Goal: Check status: Check status

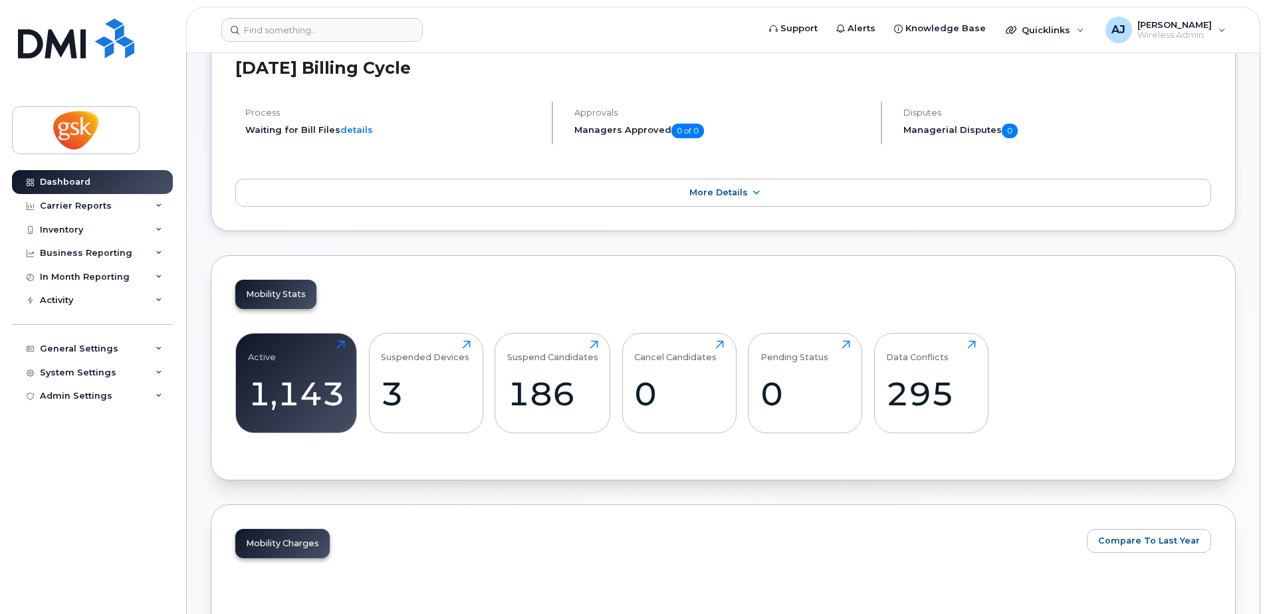
scroll to position [465, 0]
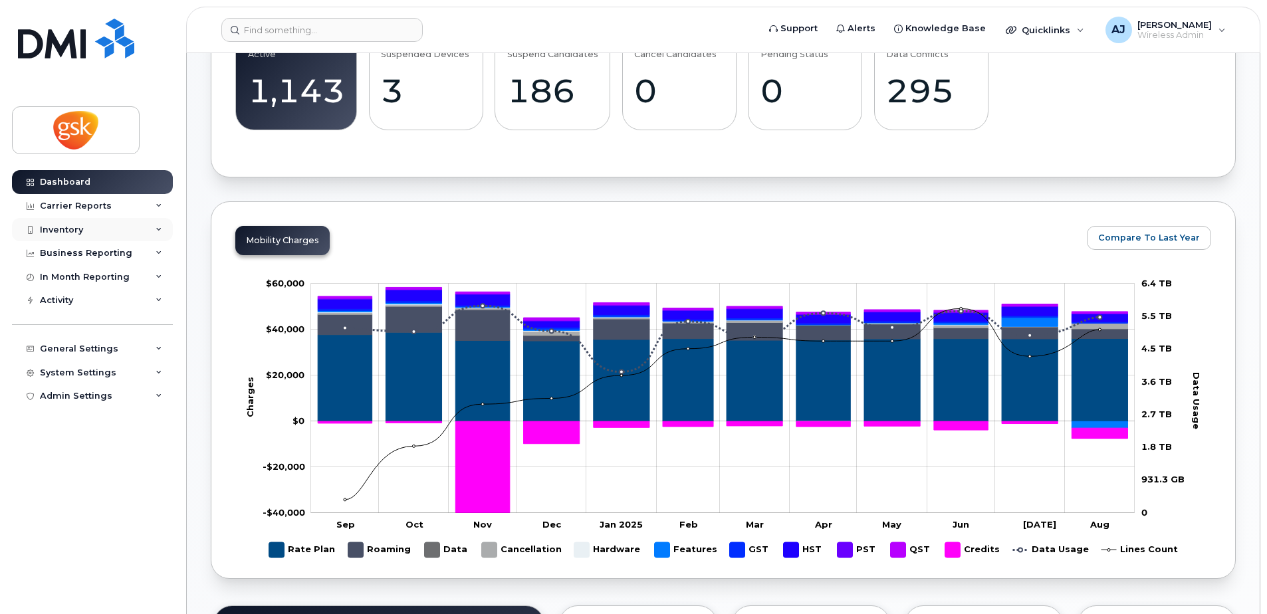
click at [72, 234] on div "Inventory" at bounding box center [61, 230] width 43 height 11
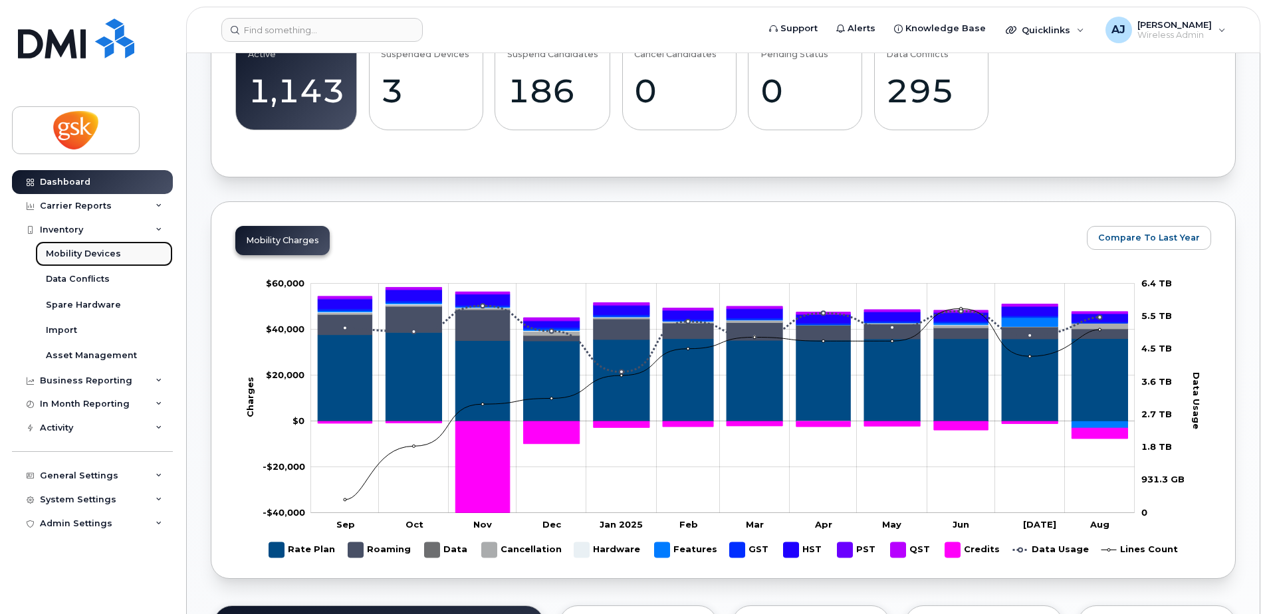
click at [80, 248] on div "Mobility Devices" at bounding box center [83, 254] width 75 height 12
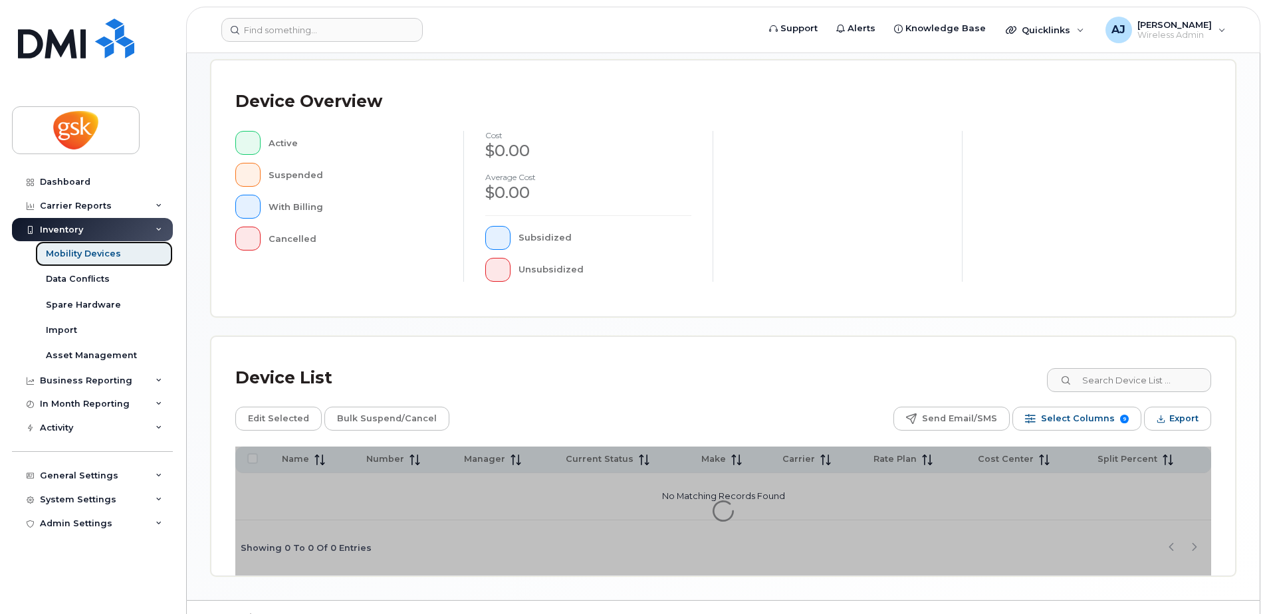
scroll to position [300, 0]
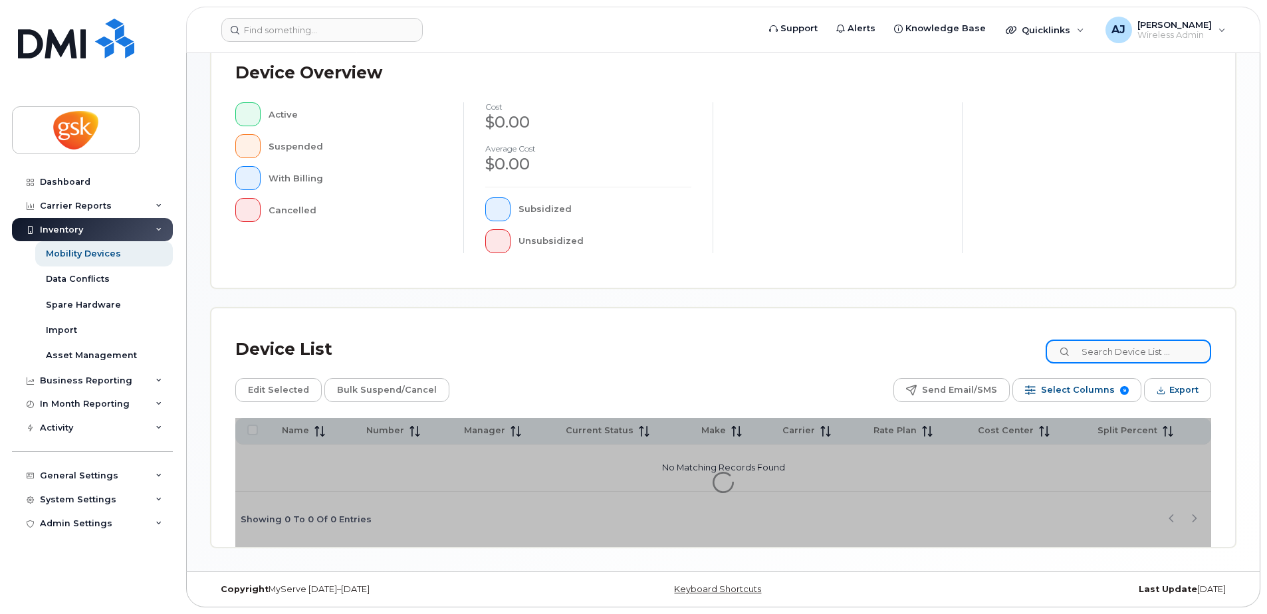
click at [1113, 347] on input at bounding box center [1129, 352] width 166 height 24
click at [1116, 352] on input at bounding box center [1129, 352] width 166 height 24
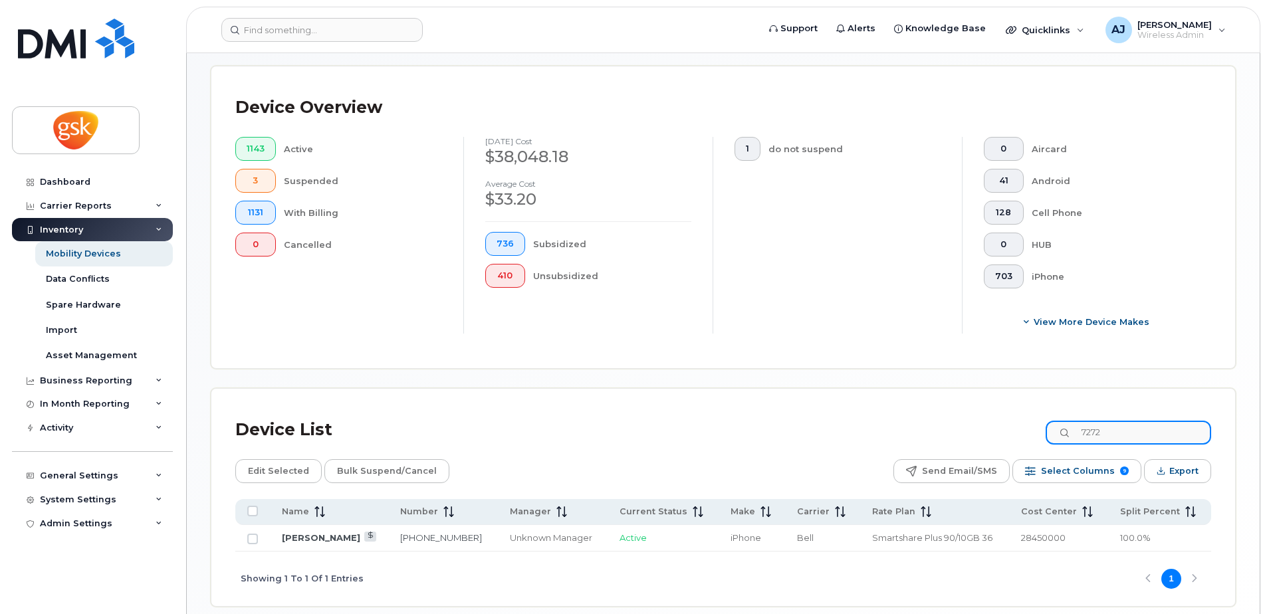
type input "7272"
click at [76, 202] on div "Carrier Reports" at bounding box center [76, 206] width 72 height 11
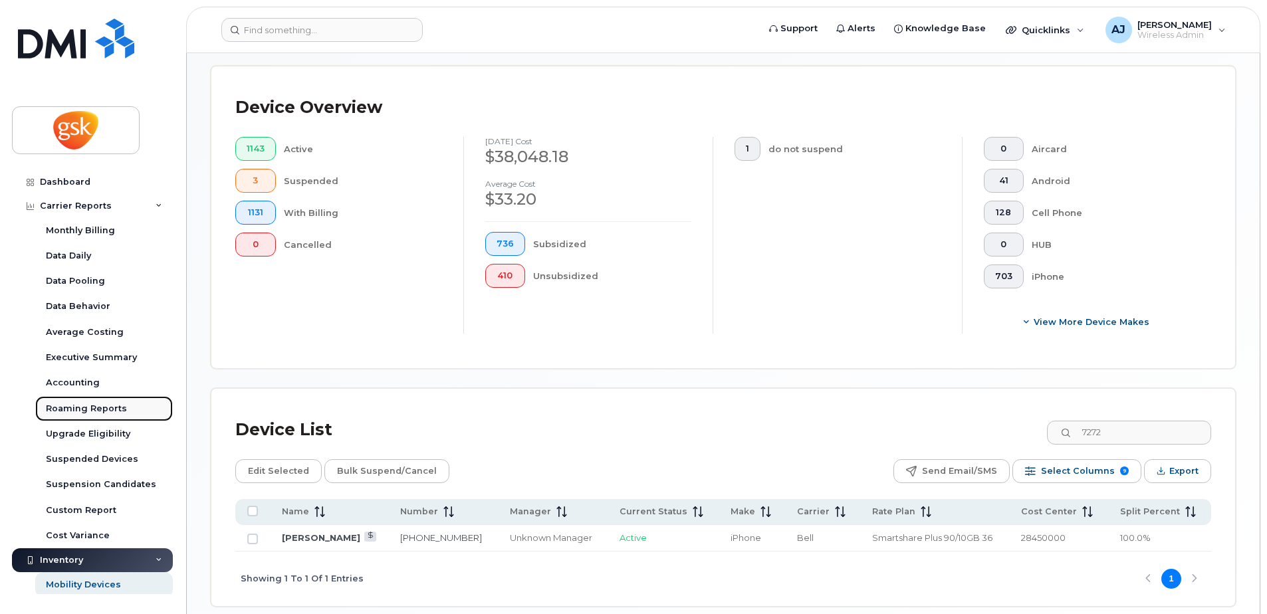
click at [82, 405] on div "Roaming Reports" at bounding box center [86, 409] width 81 height 12
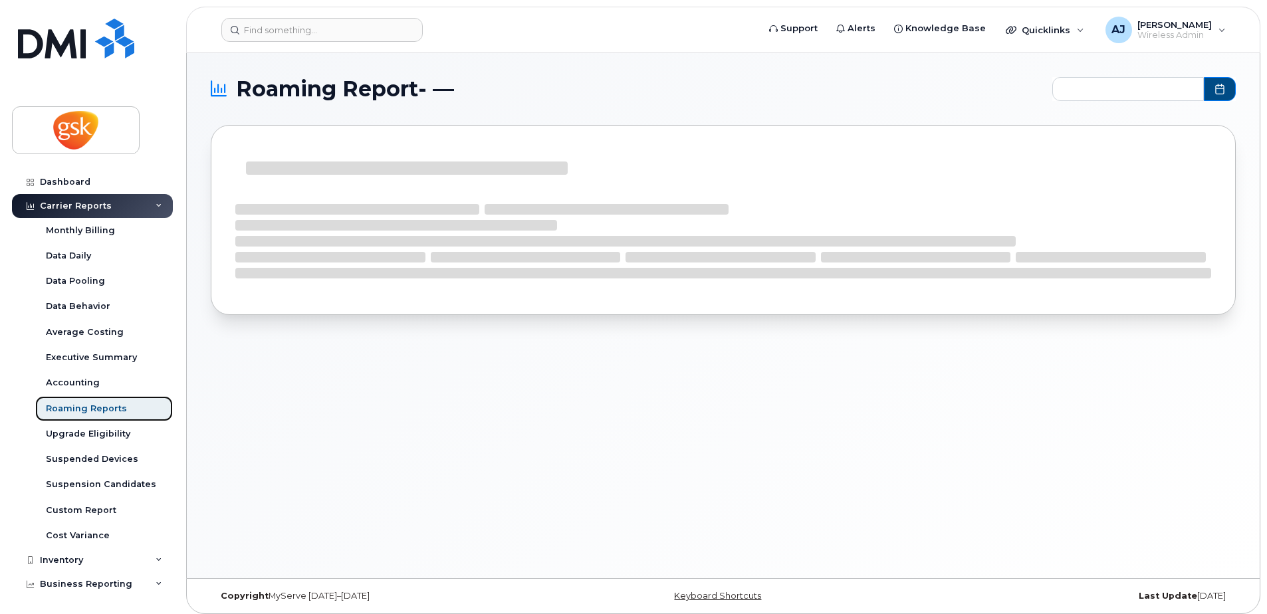
type input "2024-10 - 2025-08"
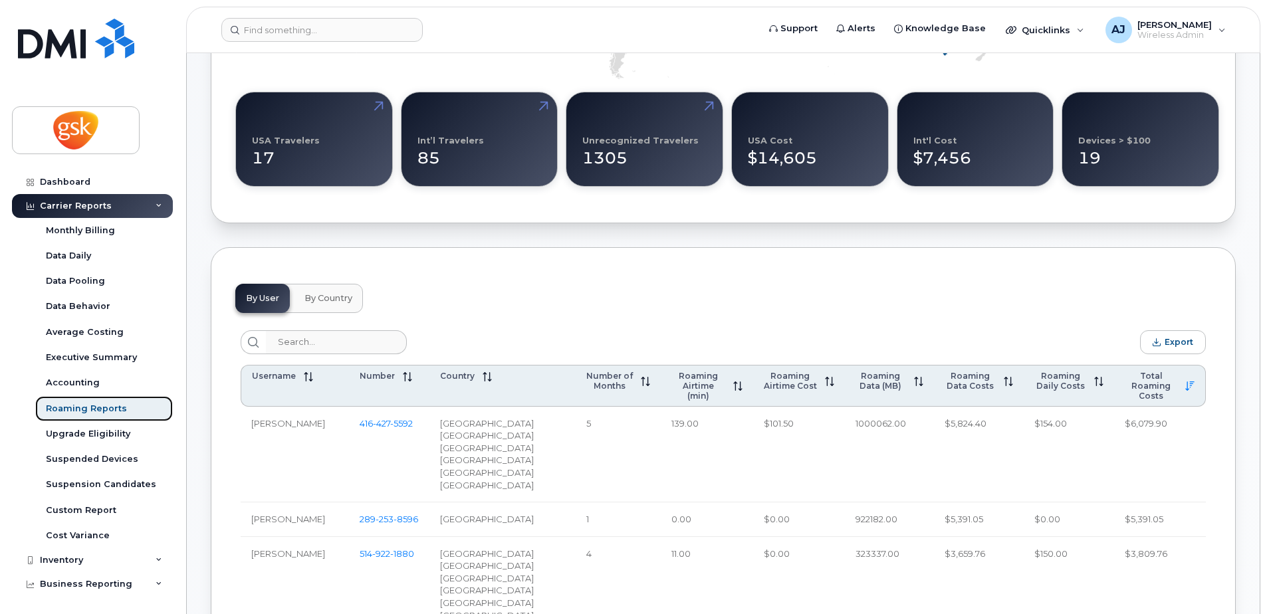
scroll to position [399, 0]
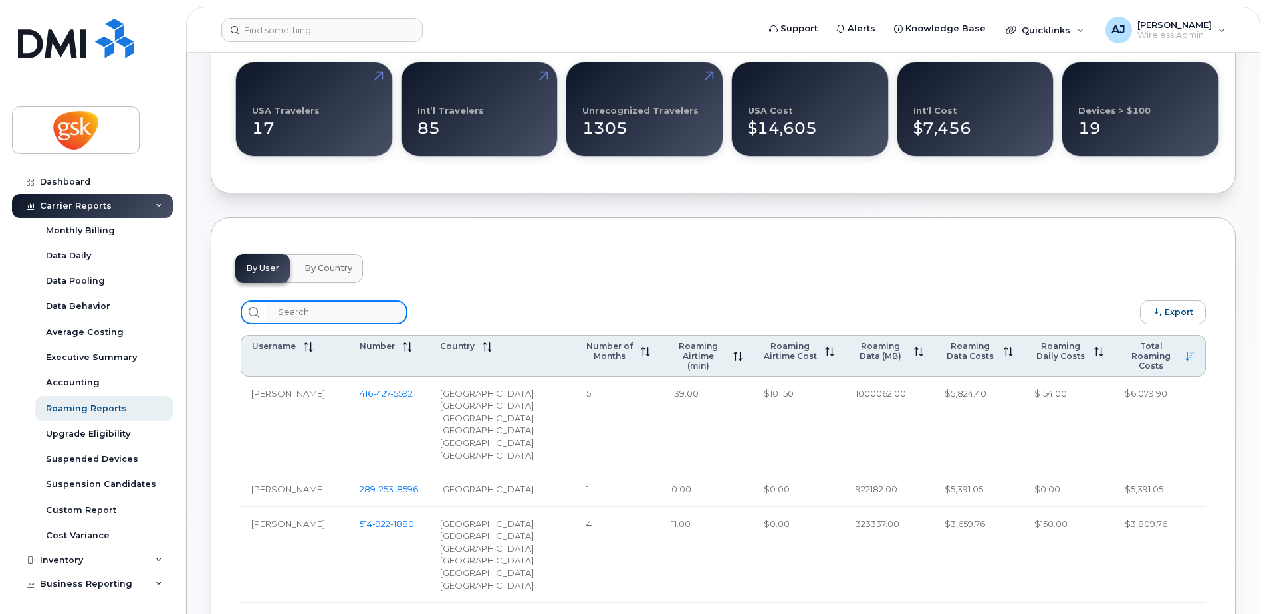
click at [332, 313] on input "search" at bounding box center [337, 312] width 142 height 24
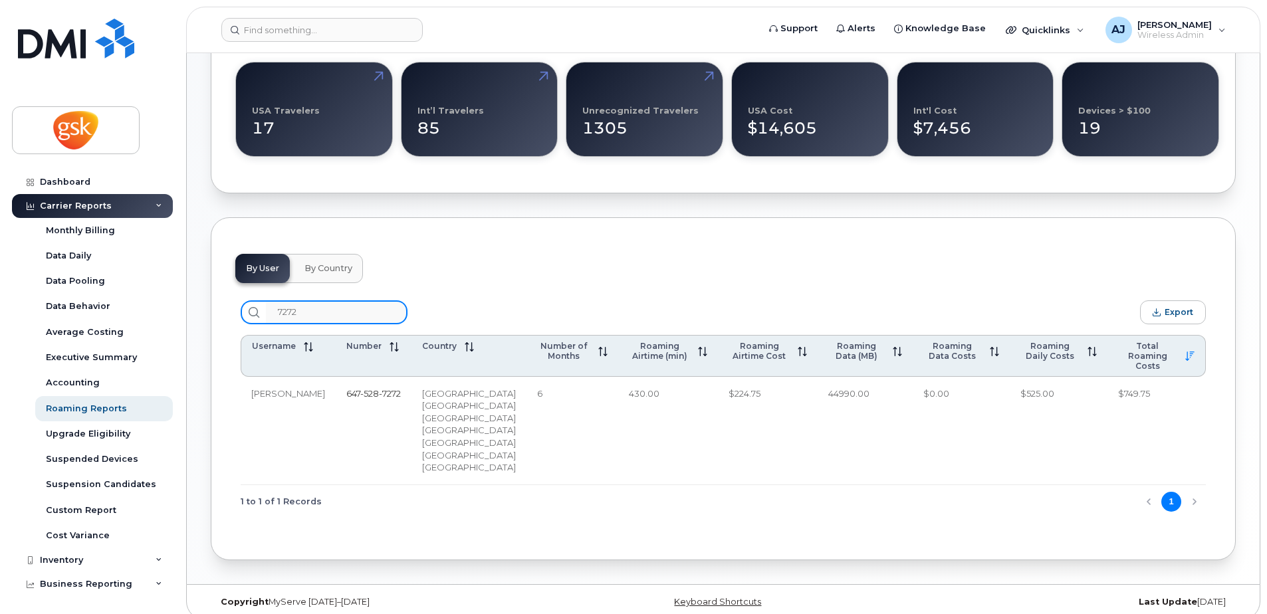
type input "7272"
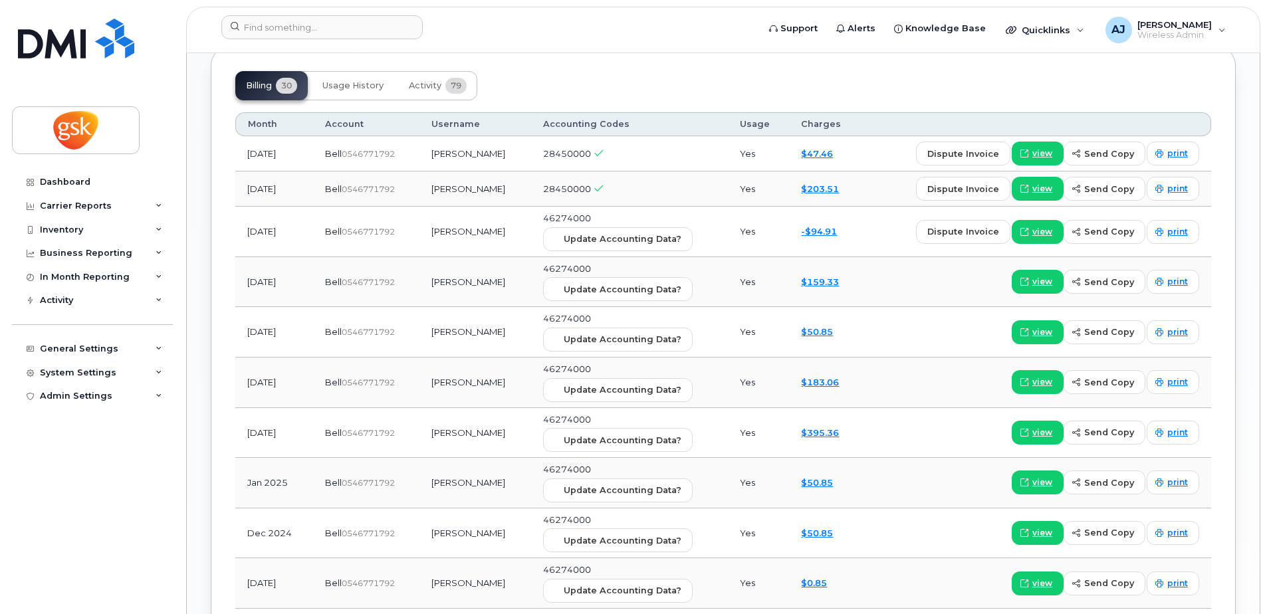
scroll to position [1046, 0]
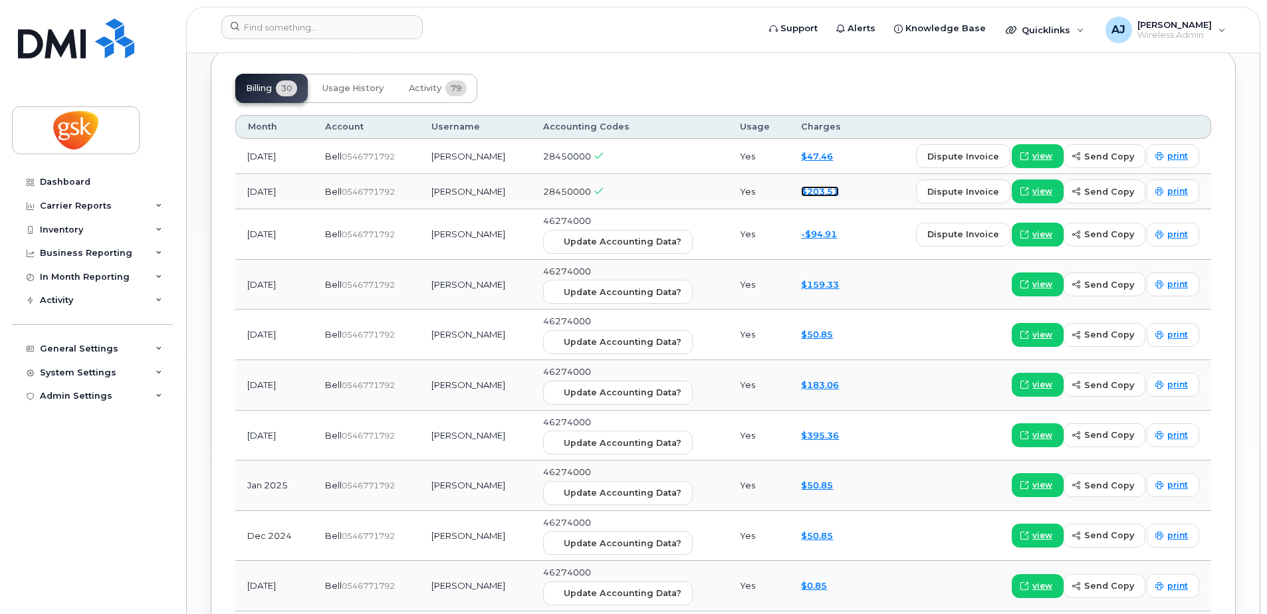
click at [811, 186] on link "$203.51" at bounding box center [820, 191] width 38 height 11
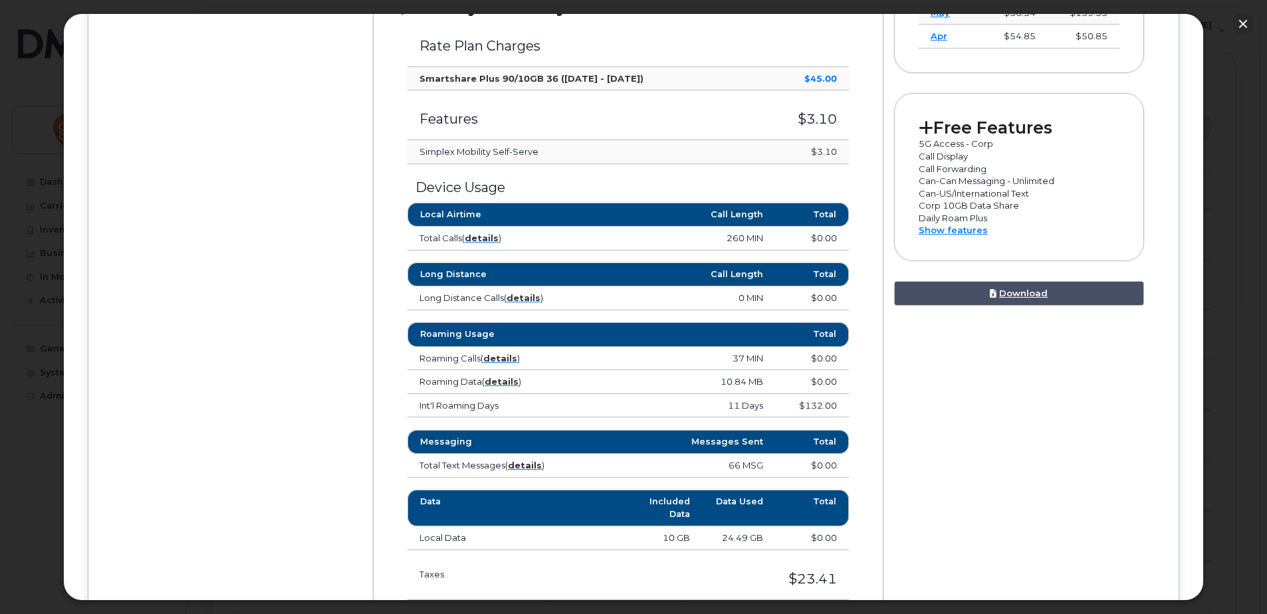
scroll to position [598, 0]
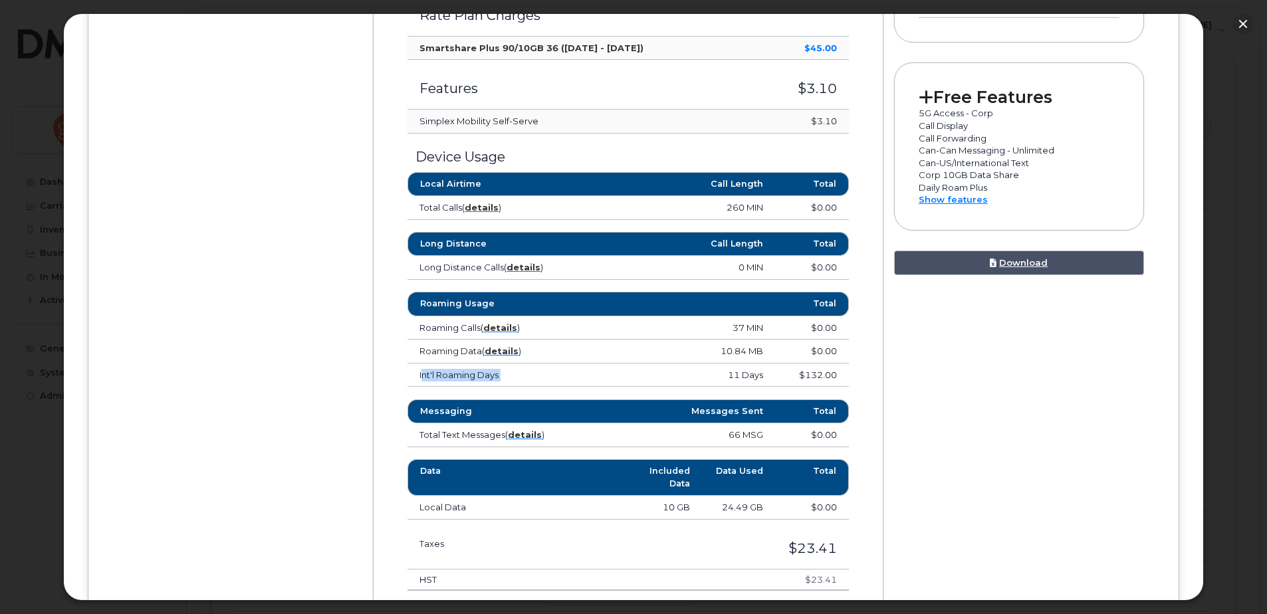
drag, startPoint x: 423, startPoint y: 376, endPoint x: 781, endPoint y: 374, distance: 357.6
click at [758, 374] on tr "Int'l Roaming Days 11 Days $132.00" at bounding box center [627, 376] width 441 height 24
drag, startPoint x: 781, startPoint y: 374, endPoint x: 829, endPoint y: 373, distance: 47.9
click at [829, 373] on td "$132.00" at bounding box center [812, 376] width 74 height 24
click at [826, 437] on td "$0.00" at bounding box center [812, 435] width 74 height 24
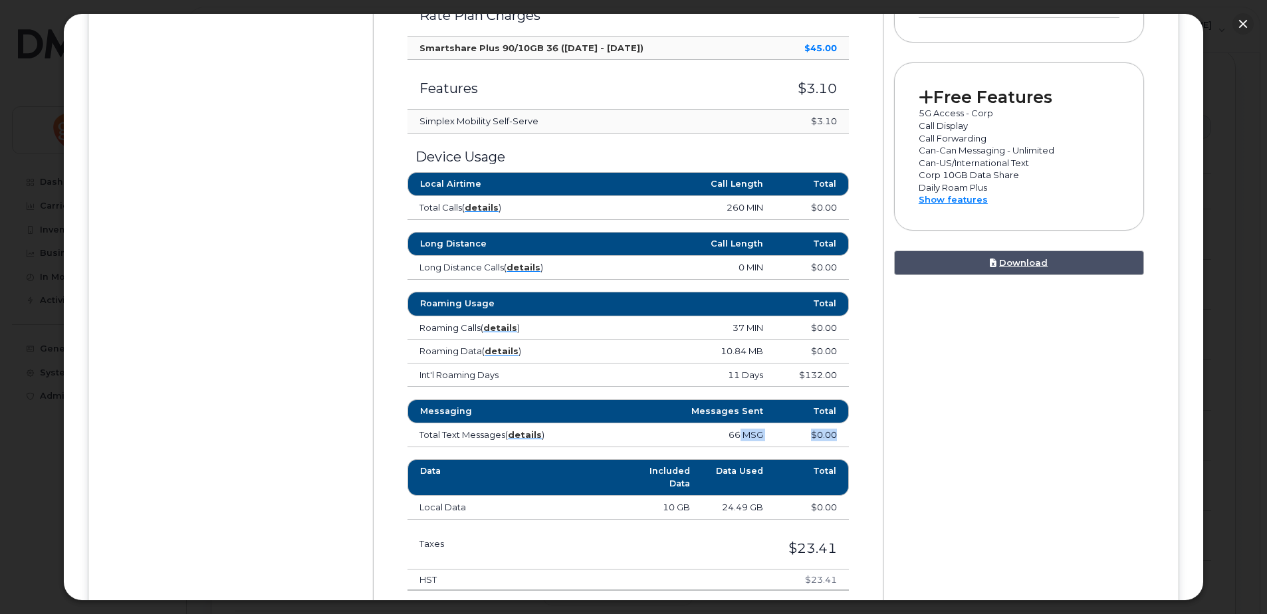
drag, startPoint x: 838, startPoint y: 435, endPoint x: 698, endPoint y: 433, distance: 140.3
click at [698, 434] on tr "Total Text Messages ( details ) 66 MSG $0.00" at bounding box center [627, 435] width 441 height 24
click at [825, 374] on td "$132.00" at bounding box center [812, 376] width 74 height 24
click at [800, 374] on td "$132.00" at bounding box center [812, 376] width 74 height 24
click at [826, 374] on td "$132.00" at bounding box center [812, 376] width 74 height 24
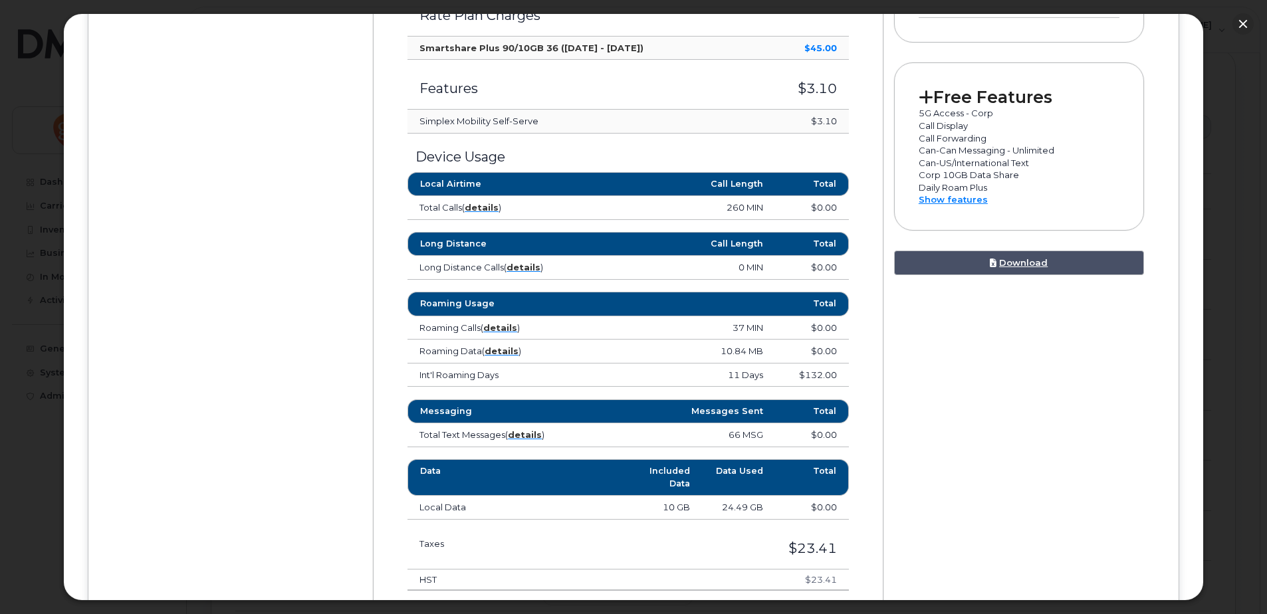
click at [756, 374] on td "11 Days" at bounding box center [684, 376] width 184 height 24
drag, startPoint x: 716, startPoint y: 373, endPoint x: 832, endPoint y: 377, distance: 116.4
click at [832, 377] on tr "Int'l Roaming Days 11 Days $132.00" at bounding box center [627, 376] width 441 height 24
drag, startPoint x: 832, startPoint y: 377, endPoint x: 860, endPoint y: 399, distance: 35.5
click at [860, 399] on div "Monthly Summary Rate Plan Charges Smartshare Plus 90/10GB 36 (Jul 22 - Aug 21) …" at bounding box center [628, 304] width 511 height 724
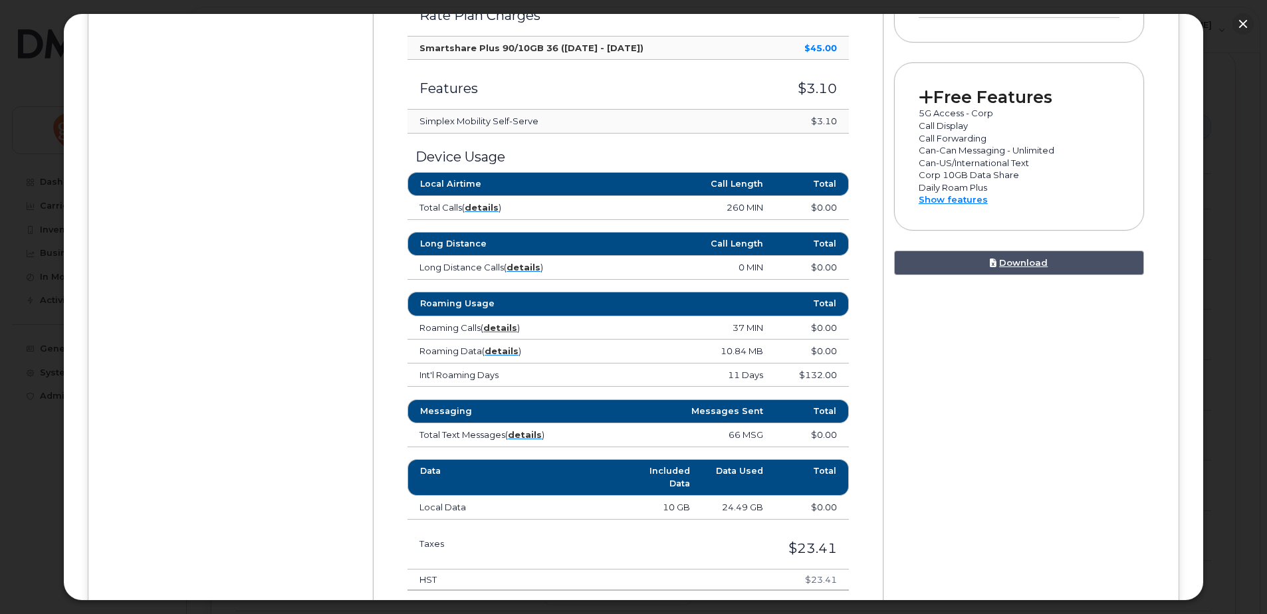
drag, startPoint x: 415, startPoint y: 437, endPoint x: 481, endPoint y: 437, distance: 65.8
click at [416, 437] on td "Total Text Messages ( details )" at bounding box center [499, 435] width 184 height 24
drag, startPoint x: 485, startPoint y: 437, endPoint x: 510, endPoint y: 437, distance: 24.6
click at [489, 437] on td "Total Text Messages ( details )" at bounding box center [499, 435] width 184 height 24
click at [746, 431] on td "66 MSG" at bounding box center [684, 435] width 184 height 24
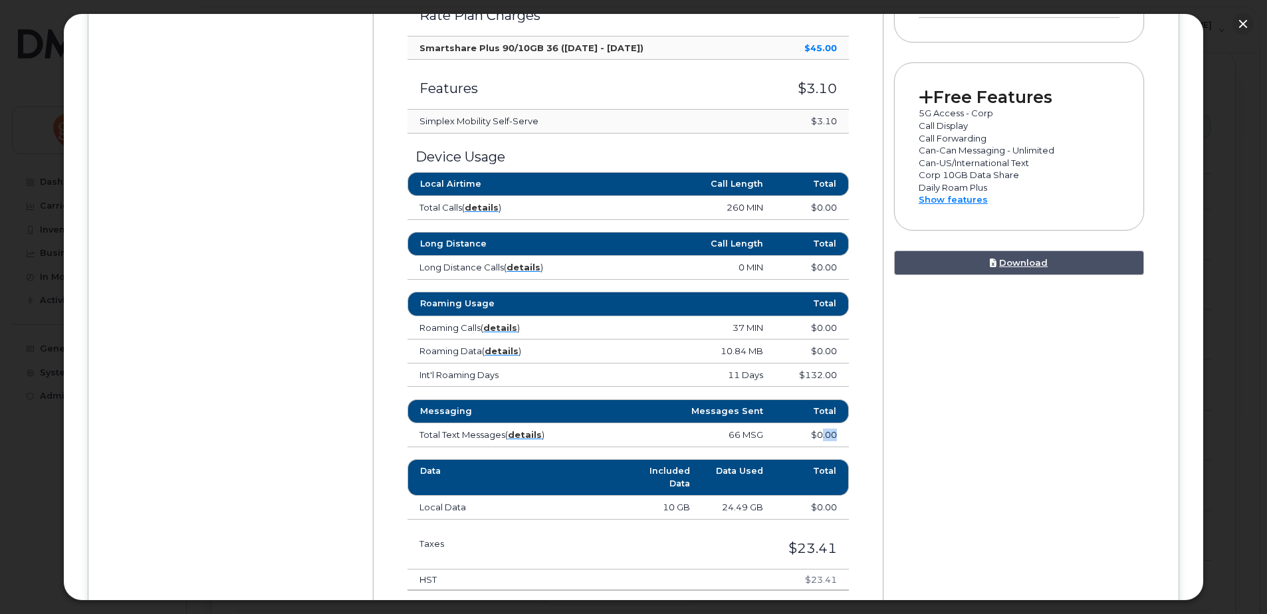
drag, startPoint x: 838, startPoint y: 437, endPoint x: 795, endPoint y: 437, distance: 43.2
click at [808, 437] on td "$0.00" at bounding box center [812, 435] width 74 height 24
click at [864, 431] on div "Monthly Summary Rate Plan Charges Smartshare Plus 90/10GB 36 (Jul 22 - Aug 21) …" at bounding box center [628, 304] width 511 height 724
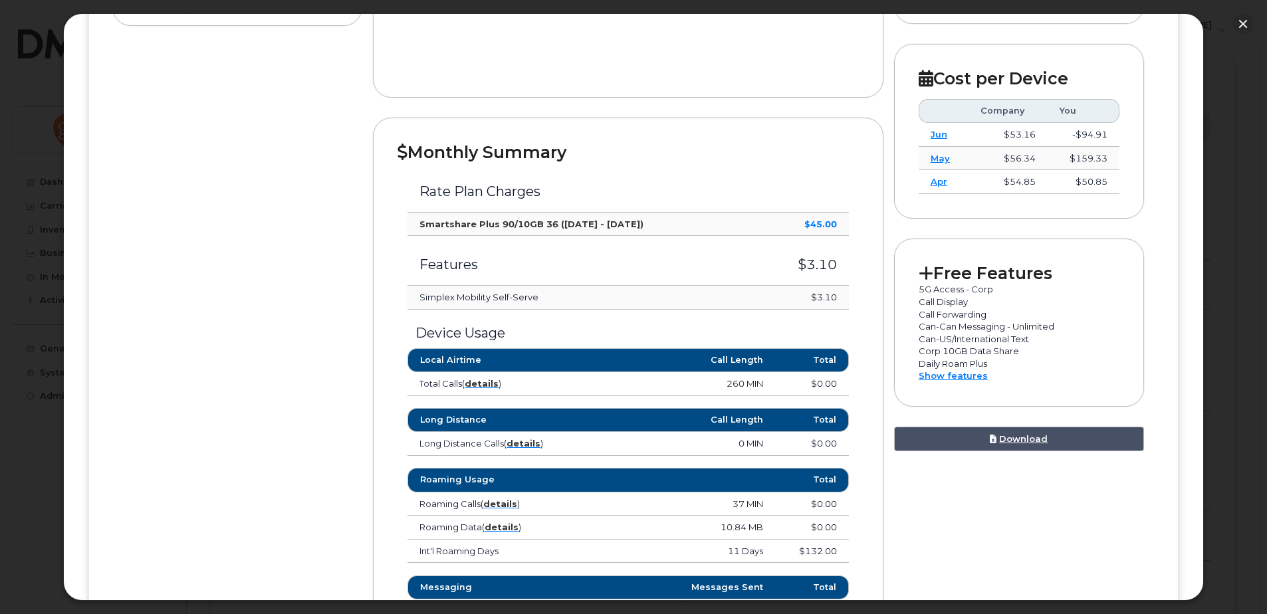
scroll to position [399, 0]
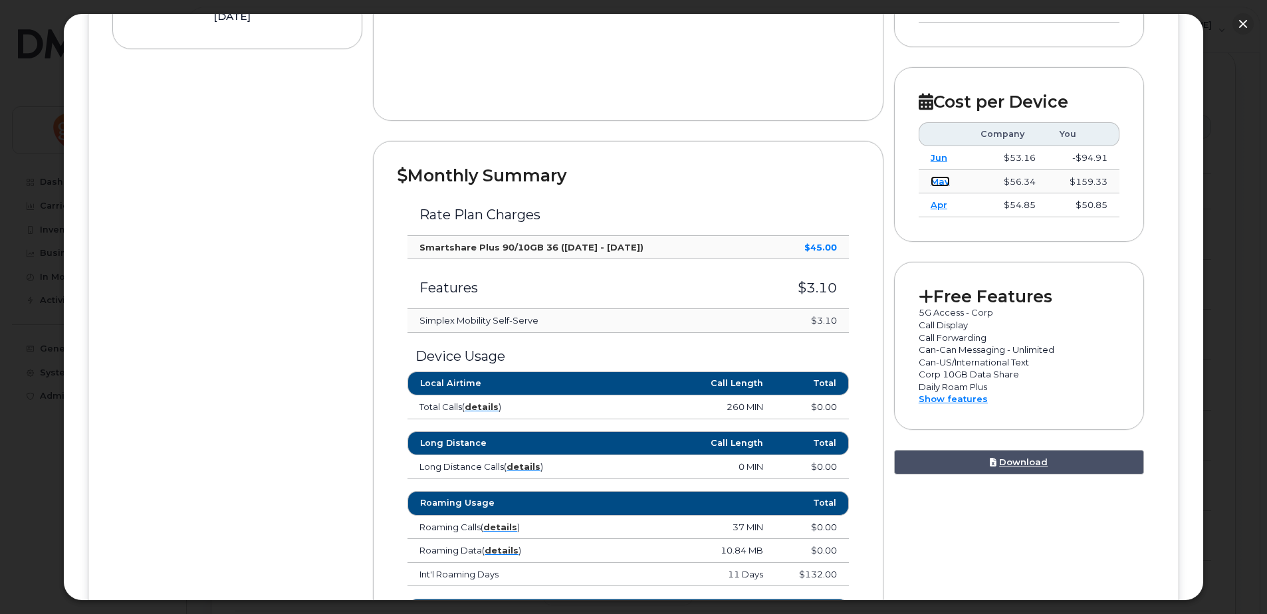
click at [935, 181] on link "May" at bounding box center [940, 181] width 19 height 11
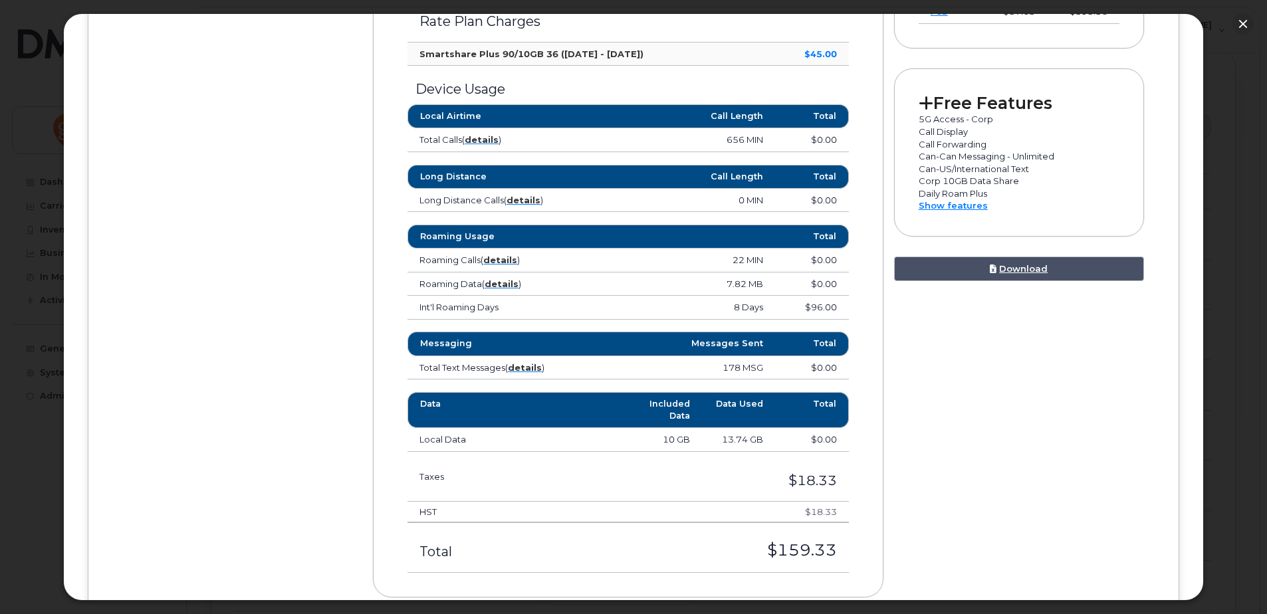
scroll to position [598, 0]
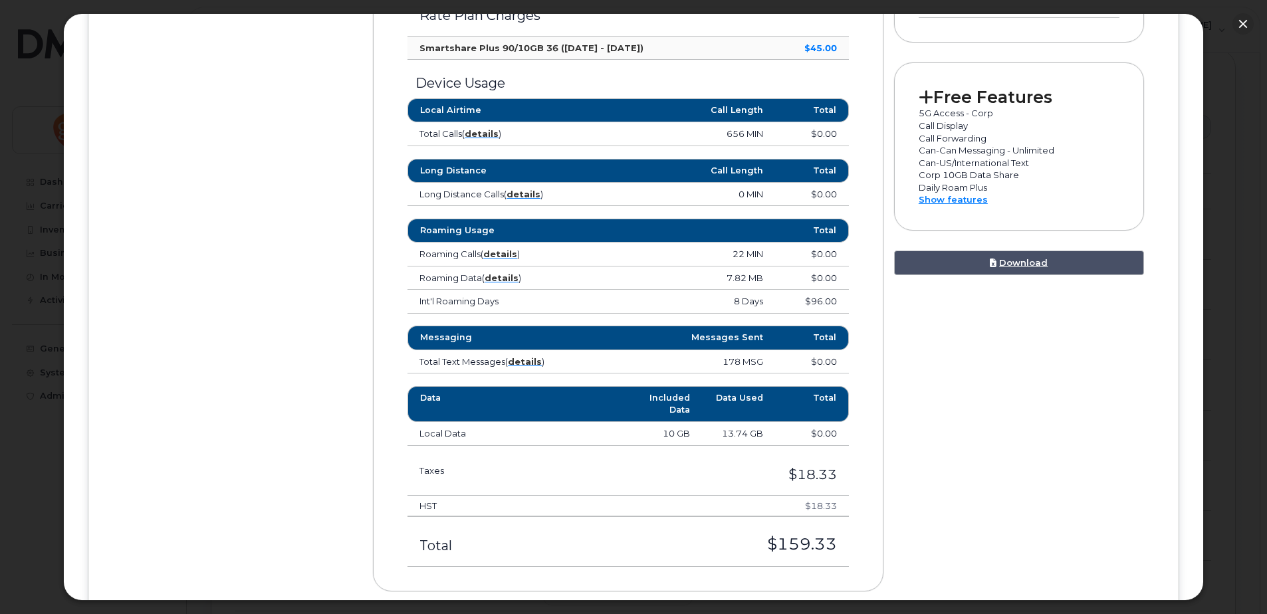
drag, startPoint x: 836, startPoint y: 302, endPoint x: 804, endPoint y: 300, distance: 32.0
click at [822, 301] on td "$96.00" at bounding box center [812, 302] width 74 height 24
click at [802, 300] on td "$96.00" at bounding box center [812, 302] width 74 height 24
drag, startPoint x: 802, startPoint y: 300, endPoint x: 864, endPoint y: 324, distance: 66.1
click at [864, 324] on div "Monthly Summary Rate Plan Charges Smartshare Plus 90/10GB 36 (May 22 - Jun 21) …" at bounding box center [628, 267] width 511 height 650
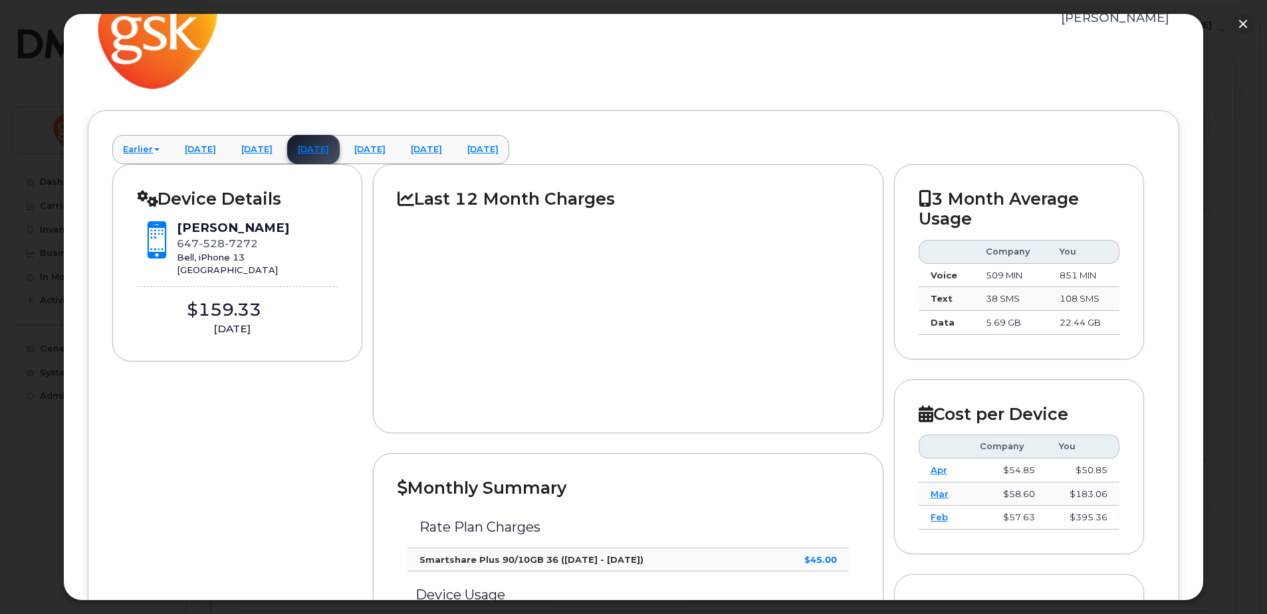
scroll to position [66, 0]
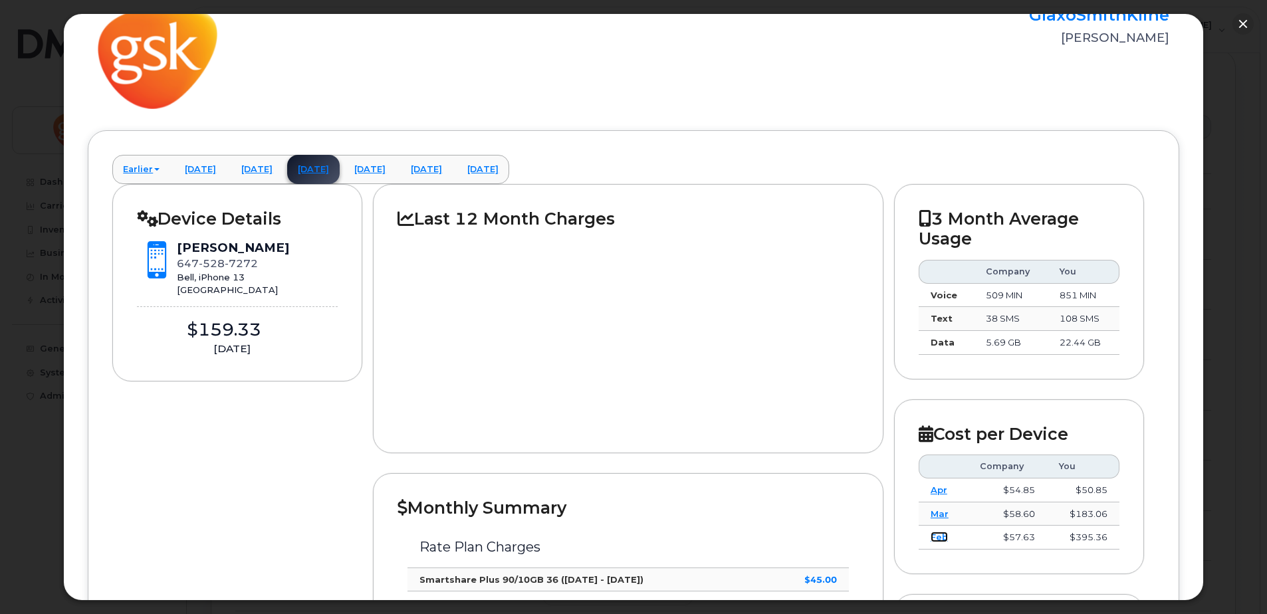
click at [935, 539] on link "Feb" at bounding box center [939, 537] width 17 height 11
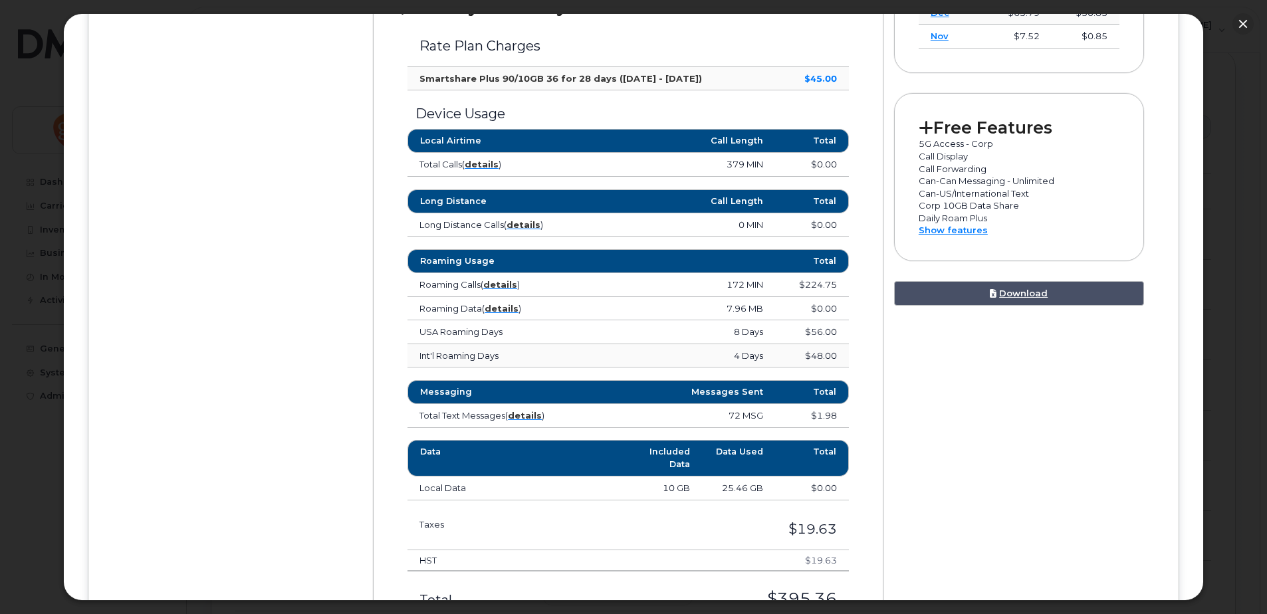
scroll to position [598, 0]
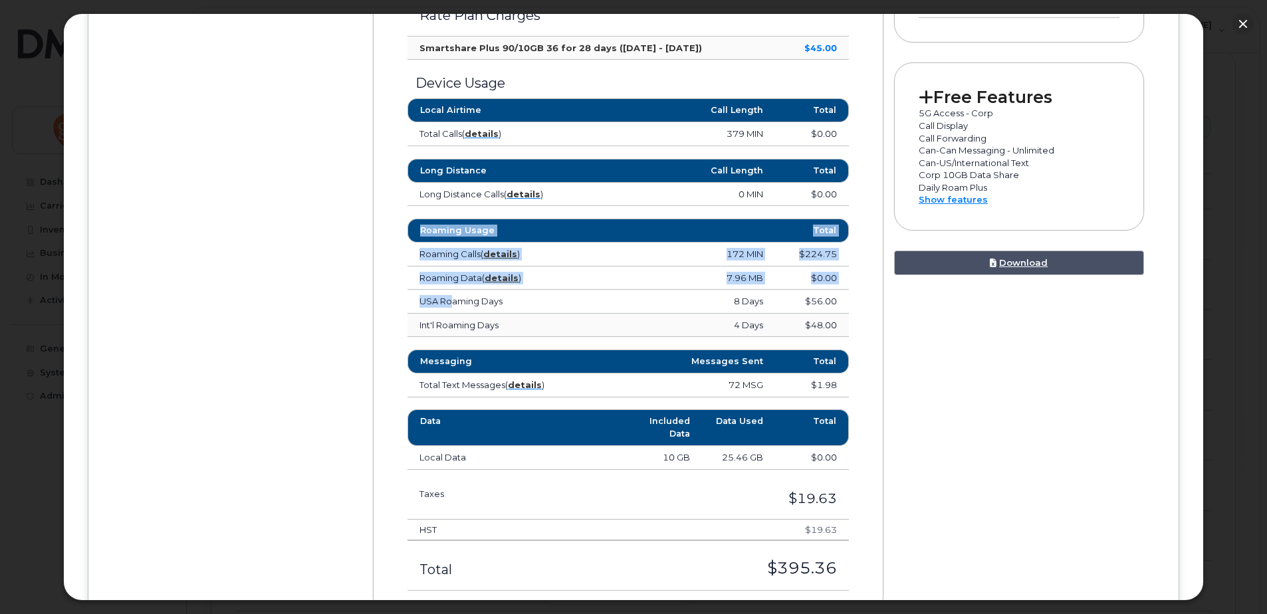
drag, startPoint x: 446, startPoint y: 302, endPoint x: 891, endPoint y: 306, distance: 445.4
click at [892, 306] on div "Device Details Jill Osborne 647 528 7272 Bell, iPhone 13 Toronto $395.36 Februa…" at bounding box center [633, 143] width 1042 height 983
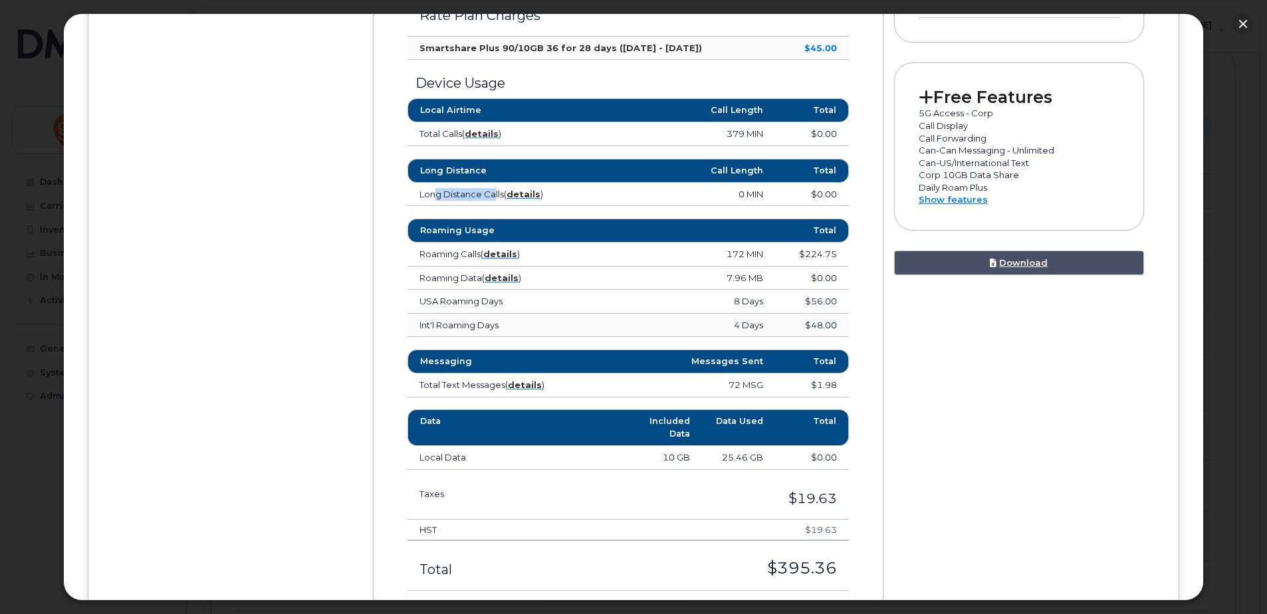
drag, startPoint x: 429, startPoint y: 195, endPoint x: 558, endPoint y: 191, distance: 128.3
click at [548, 192] on td "Long Distance Calls ( details )" at bounding box center [499, 195] width 184 height 24
drag, startPoint x: 839, startPoint y: 386, endPoint x: 423, endPoint y: 388, distance: 416.1
click at [423, 388] on tr "Total Text Messages ( details ) 72 MSG $1.98" at bounding box center [627, 386] width 441 height 24
click at [792, 390] on td "$1.98" at bounding box center [812, 386] width 74 height 24
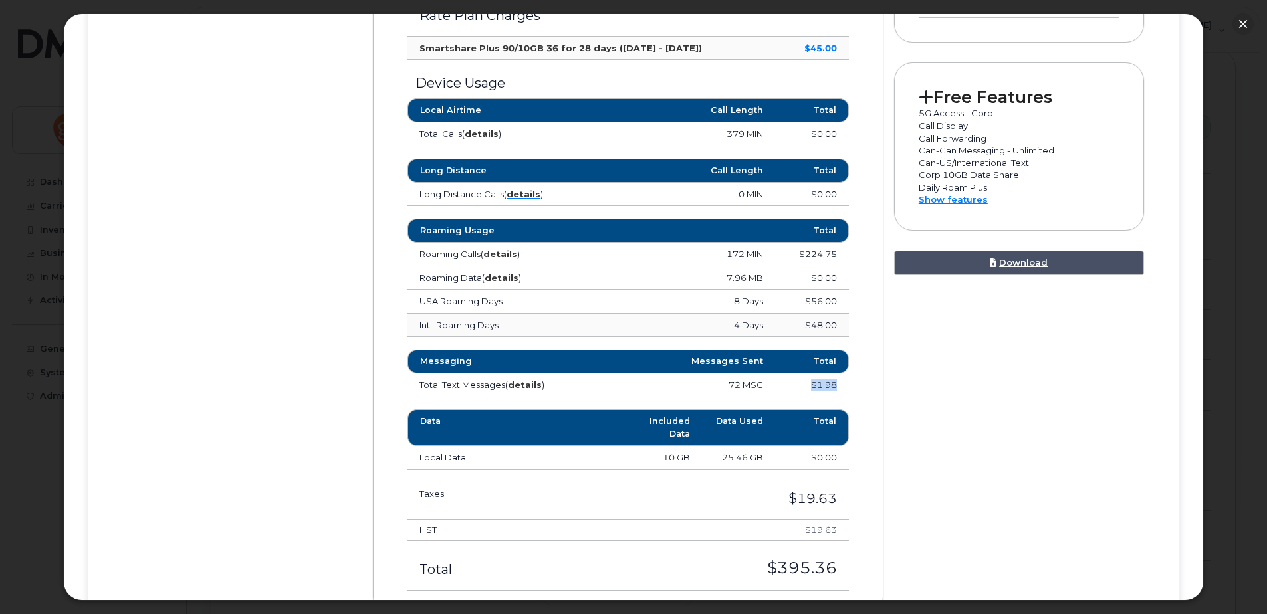
drag, startPoint x: 809, startPoint y: 383, endPoint x: 838, endPoint y: 383, distance: 29.2
click at [836, 383] on td "$1.98" at bounding box center [812, 386] width 74 height 24
drag, startPoint x: 838, startPoint y: 383, endPoint x: 866, endPoint y: 416, distance: 43.4
click at [866, 416] on div "Monthly Summary Rate Plan Charges Smartshare Plus 90/10GB 36 for 28 days (Feb 2…" at bounding box center [628, 279] width 511 height 674
drag, startPoint x: 840, startPoint y: 254, endPoint x: 417, endPoint y: 252, distance: 422.8
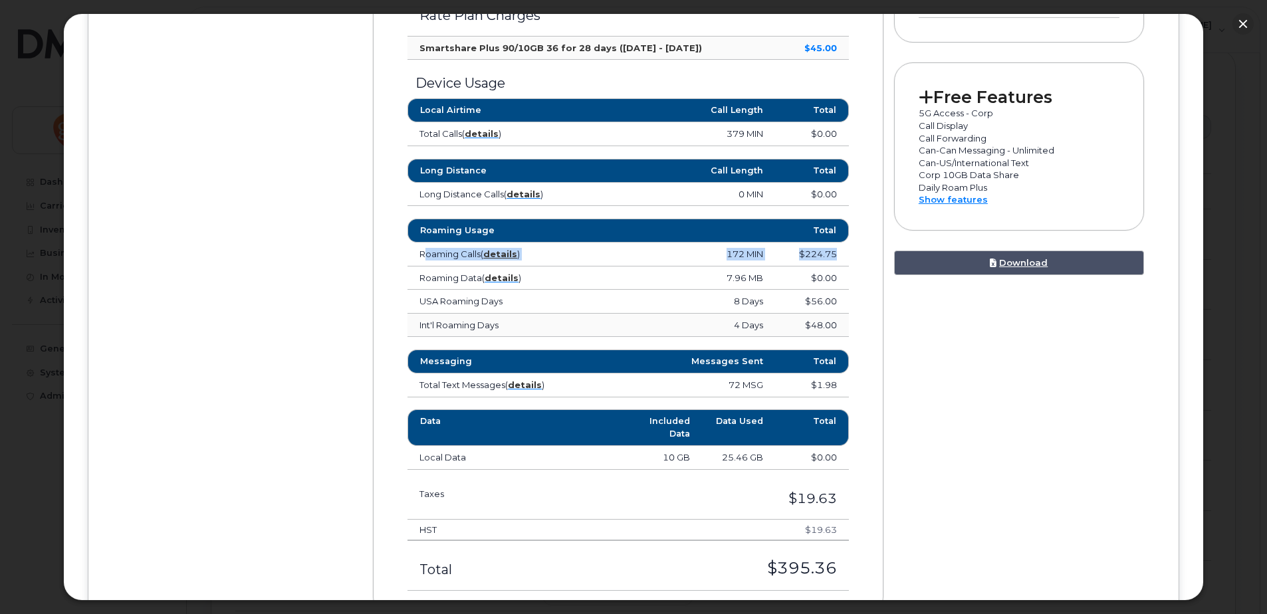
click at [417, 252] on tr "Roaming Calls ( details ) 172 MIN $224.75" at bounding box center [627, 255] width 441 height 24
click at [852, 273] on div "Roaming Usage Total Roaming Calls ( details ) 172 MIN $224.75 United States of …" at bounding box center [628, 278] width 461 height 119
drag, startPoint x: 841, startPoint y: 255, endPoint x: 799, endPoint y: 255, distance: 41.9
click at [798, 255] on td "$224.75" at bounding box center [812, 255] width 74 height 24
drag, startPoint x: 799, startPoint y: 255, endPoint x: 811, endPoint y: 255, distance: 12.0
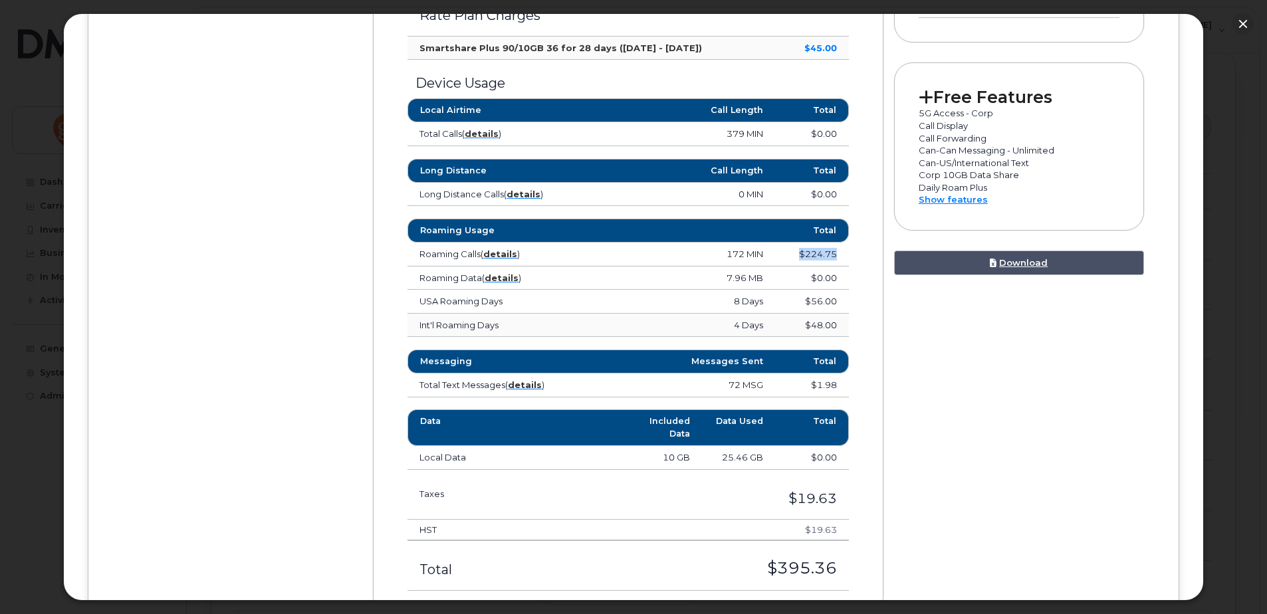
click at [811, 255] on td "$224.75" at bounding box center [812, 255] width 74 height 24
click at [852, 286] on div "Roaming Usage Total Roaming Calls ( details ) 172 MIN $224.75 United States of …" at bounding box center [628, 278] width 461 height 119
click at [851, 267] on div "Roaming Usage Total Roaming Calls ( details ) 172 MIN $224.75 United States of …" at bounding box center [628, 278] width 461 height 119
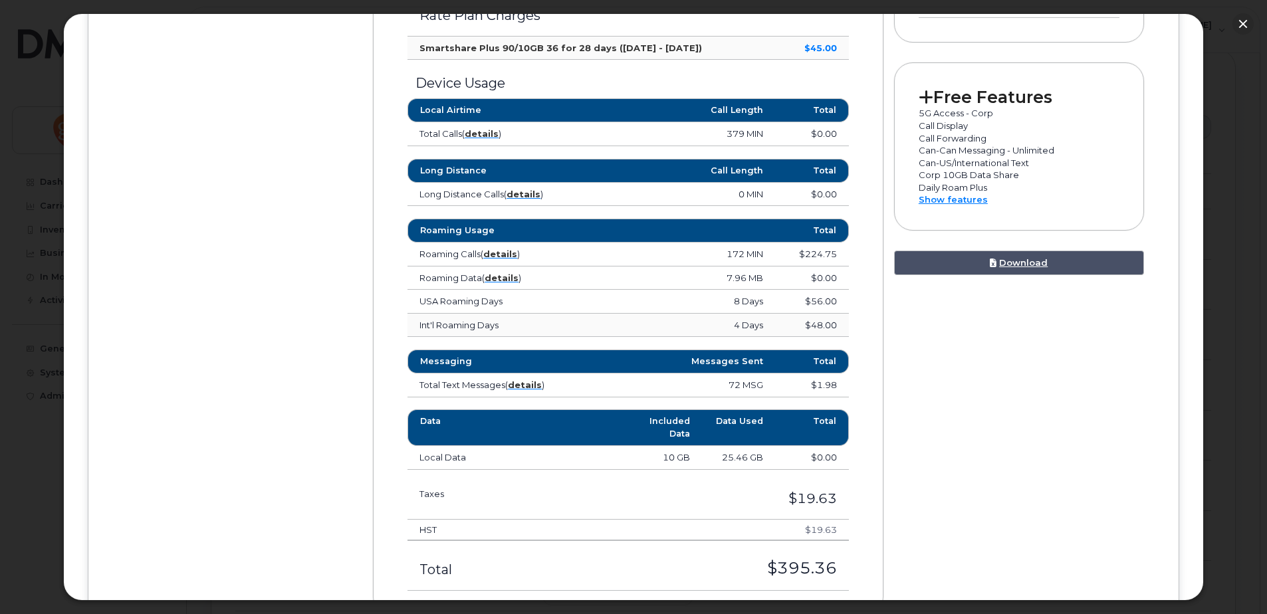
click at [850, 282] on div "Roaming Usage Total Roaming Calls ( details ) 172 MIN $224.75 United States of …" at bounding box center [628, 278] width 461 height 119
click at [799, 255] on td "$224.75" at bounding box center [812, 255] width 74 height 24
drag, startPoint x: 969, startPoint y: 394, endPoint x: 815, endPoint y: 65, distance: 362.8
click at [969, 394] on div "Device Details Jill Osborne 647 528 7272 Bell, iPhone 13 Toronto $395.36 Februa…" at bounding box center [633, 143] width 1042 height 983
